Goal: Task Accomplishment & Management: Use online tool/utility

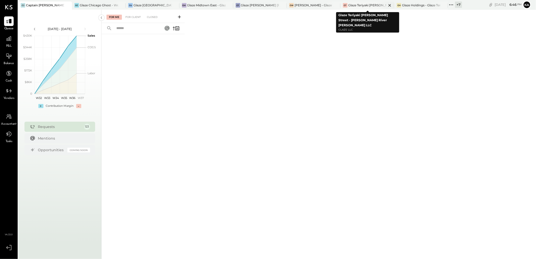
click at [390, 5] on icon at bounding box center [390, 5] width 3 height 3
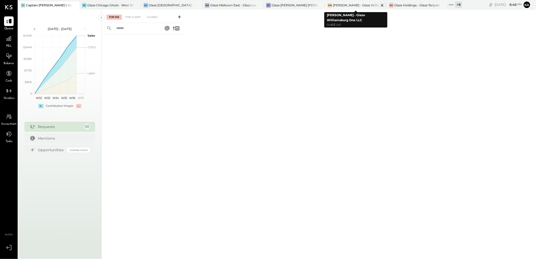
click at [382, 4] on icon at bounding box center [382, 5] width 6 height 6
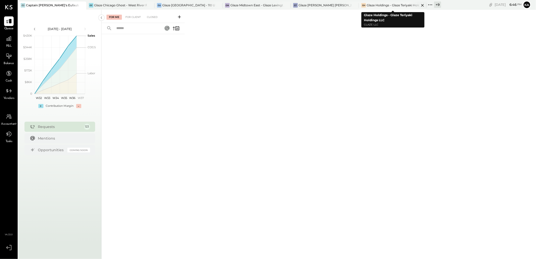
click at [421, 5] on icon at bounding box center [423, 5] width 6 height 6
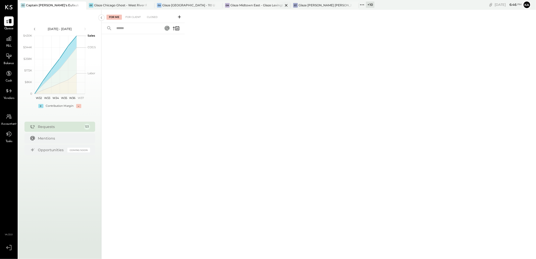
click at [287, 5] on icon at bounding box center [286, 5] width 6 height 6
click at [219, 5] on icon at bounding box center [218, 5] width 6 height 6
click at [149, 4] on icon at bounding box center [150, 5] width 3 height 3
click at [125, 3] on div "Glaze [PERSON_NAME] [PERSON_NAME] LLC" at bounding box center [120, 5] width 53 height 4
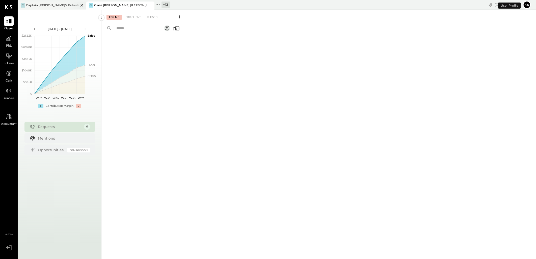
click at [82, 6] on icon at bounding box center [82, 5] width 6 height 6
click at [9, 37] on icon at bounding box center [9, 38] width 7 height 7
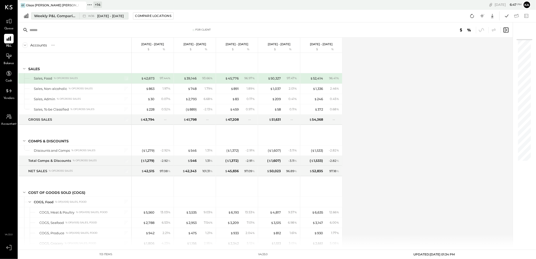
click at [73, 14] on div "Weekly P&L Comparison" at bounding box center [55, 15] width 42 height 5
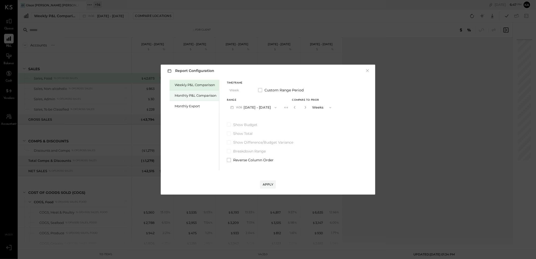
click at [188, 96] on div "Monthly P&L Comparison" at bounding box center [196, 95] width 42 height 5
click at [274, 106] on icon "button" at bounding box center [276, 108] width 4 height 4
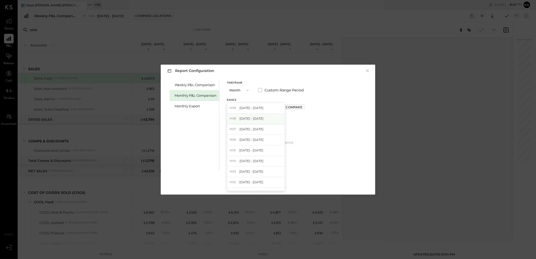
click at [264, 119] on div "M08 [DATE] - [DATE]" at bounding box center [256, 119] width 58 height 11
click at [298, 107] on div "Compare" at bounding box center [294, 107] width 16 height 4
click at [305, 108] on icon "button" at bounding box center [305, 107] width 1 height 3
type input "*"
click at [274, 107] on icon "button" at bounding box center [276, 108] width 4 height 4
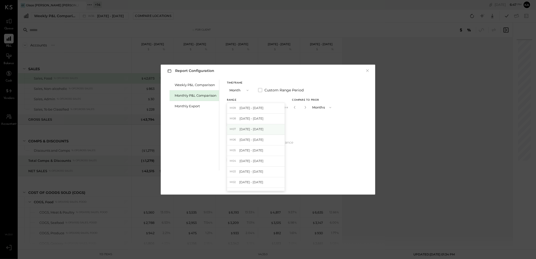
click at [260, 129] on div "M07 [DATE] - [DATE]" at bounding box center [256, 129] width 58 height 11
click at [268, 184] on div "Apply" at bounding box center [268, 184] width 11 height 4
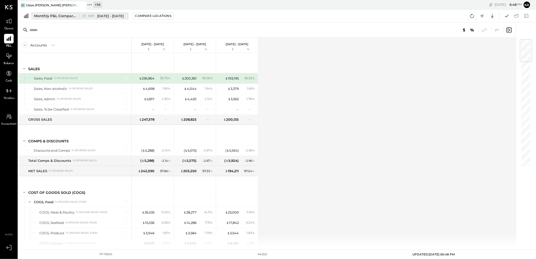
click at [105, 15] on span "[DATE] - [DATE]" at bounding box center [110, 16] width 27 height 5
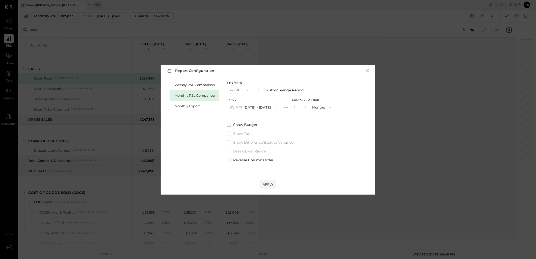
click at [274, 107] on icon "button" at bounding box center [276, 108] width 4 height 4
click at [262, 117] on div "M08 [DATE] - [DATE]" at bounding box center [256, 119] width 58 height 11
click at [293, 108] on icon "button" at bounding box center [294, 107] width 3 height 3
type input "*"
click at [267, 183] on div "Apply" at bounding box center [268, 184] width 11 height 4
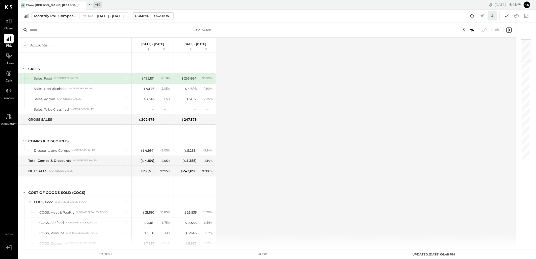
click at [494, 14] on icon at bounding box center [492, 16] width 7 height 7
click at [481, 45] on div "Excel" at bounding box center [477, 45] width 40 height 11
